Goal: Transaction & Acquisition: Book appointment/travel/reservation

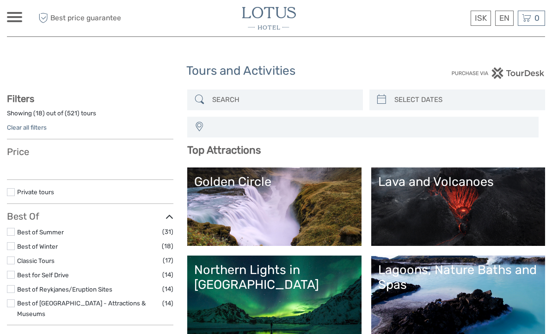
select select
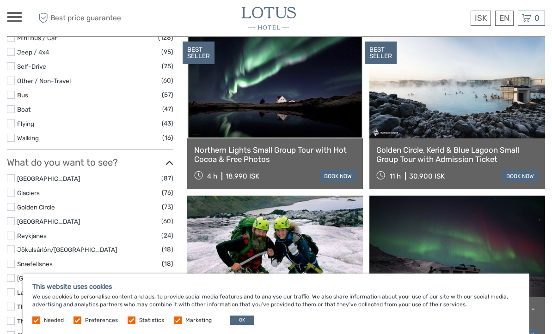
scroll to position [330, 0]
click at [479, 154] on link "Golden Circle, Kerid & Blue Lagoon Small Group Tour with Admission Ticket" at bounding box center [457, 155] width 162 height 19
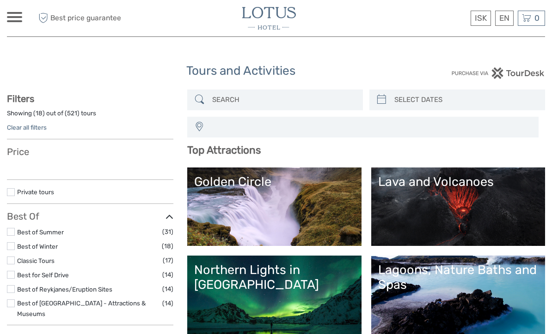
select select
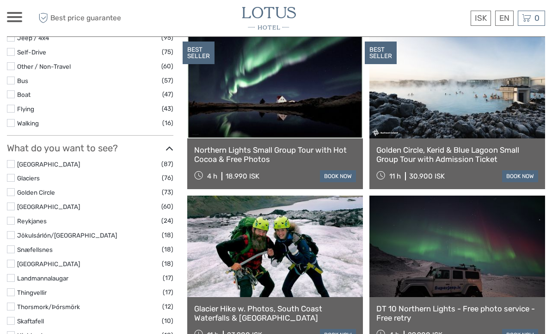
select select
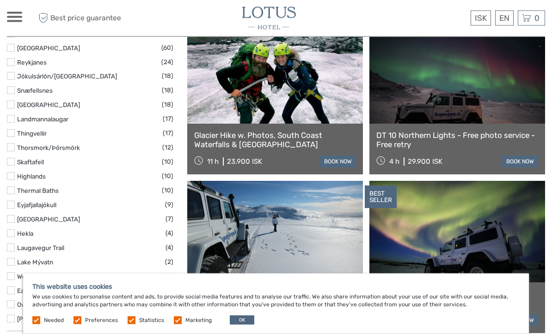
scroll to position [524, 0]
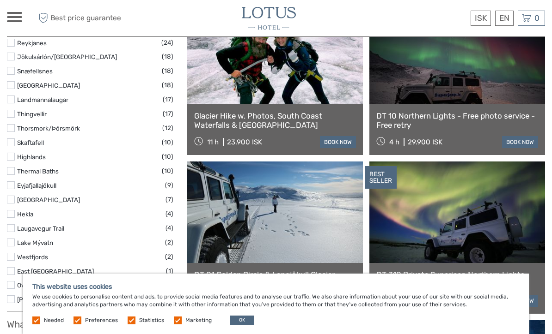
click at [499, 134] on div "DT 10 Northern Lights - Free photo service - Free retry 4 h 29.900 ISK book now" at bounding box center [457, 129] width 176 height 51
click at [506, 120] on link "DT 10 Northern Lights - Free photo service - Free retry" at bounding box center [457, 120] width 162 height 19
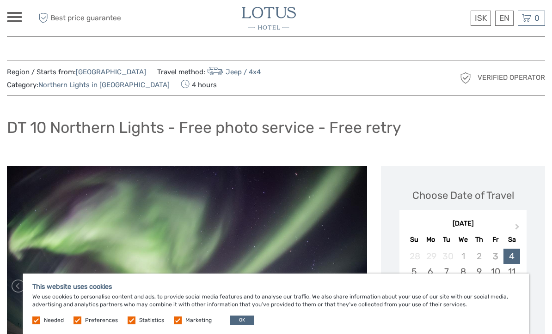
click at [239, 324] on button "OK" at bounding box center [242, 320] width 24 height 9
